Goal: Transaction & Acquisition: Purchase product/service

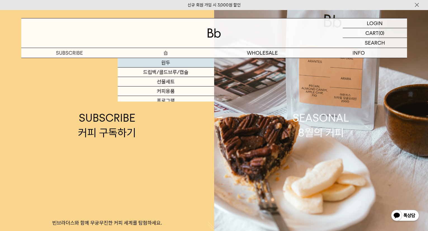
click at [168, 63] on link "원두" at bounding box center [166, 63] width 96 height 10
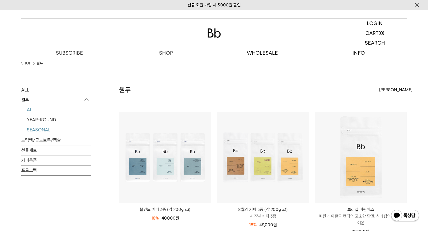
click at [46, 127] on link "SEASONAL" at bounding box center [59, 130] width 64 height 10
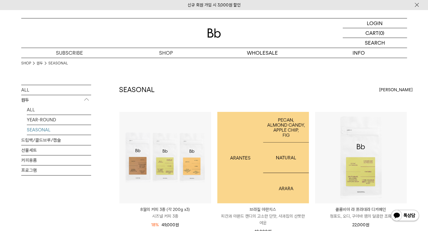
click at [276, 170] on img at bounding box center [263, 158] width 92 height 92
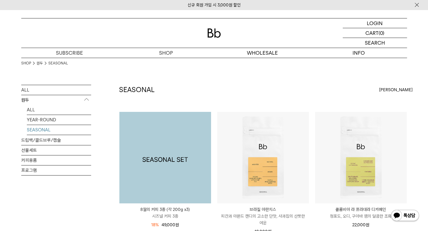
click at [172, 171] on img at bounding box center [165, 158] width 92 height 92
